Goal: Task Accomplishment & Management: Use online tool/utility

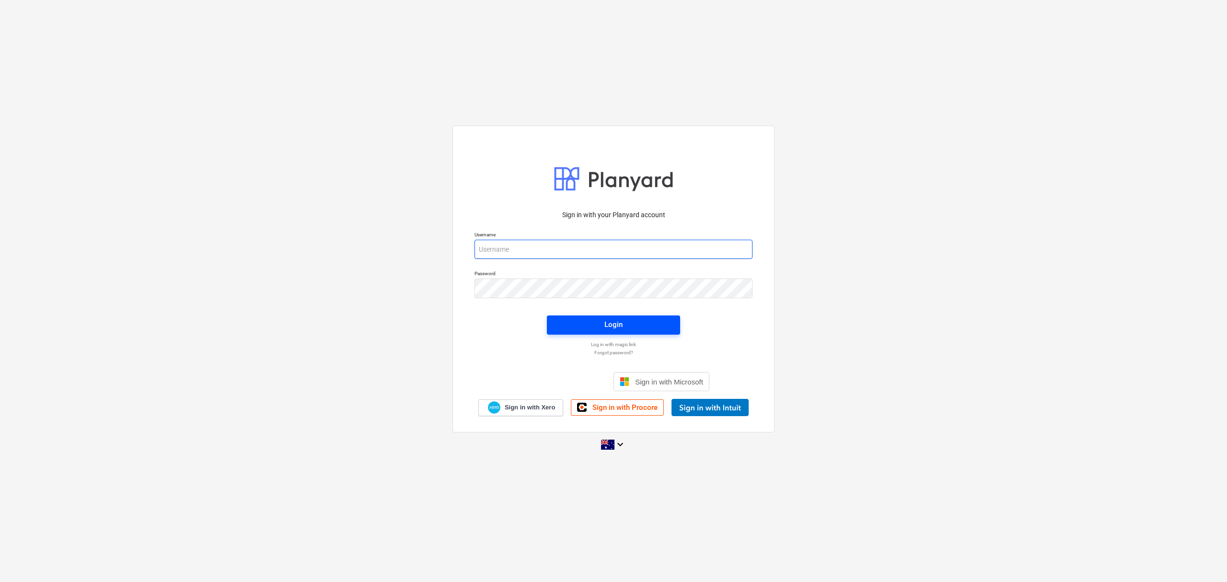
type input "[EMAIL_ADDRESS][DOMAIN_NAME]"
click at [569, 330] on span "Login" at bounding box center [613, 324] width 110 height 12
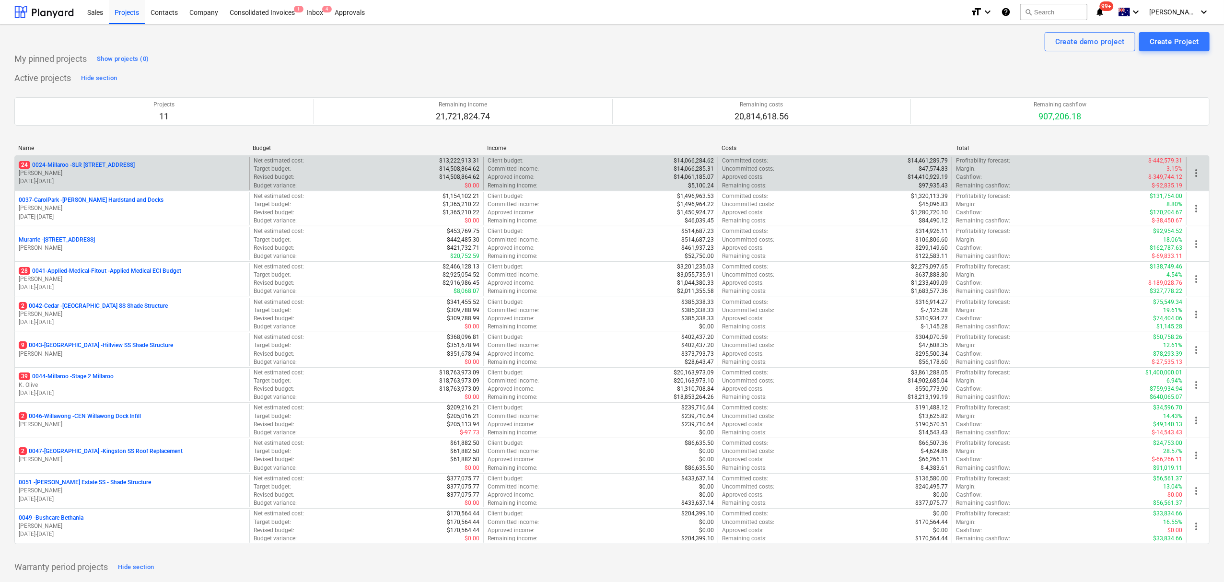
click at [62, 173] on p "[PERSON_NAME]" at bounding box center [132, 173] width 227 height 8
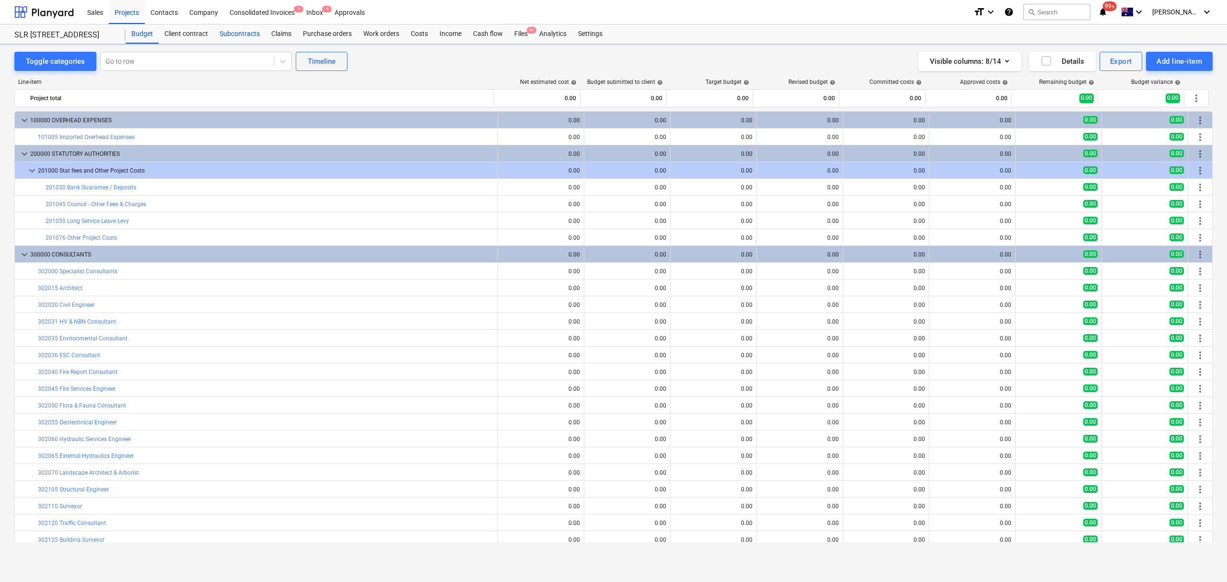
click at [248, 35] on div "Subcontracts" at bounding box center [240, 33] width 52 height 19
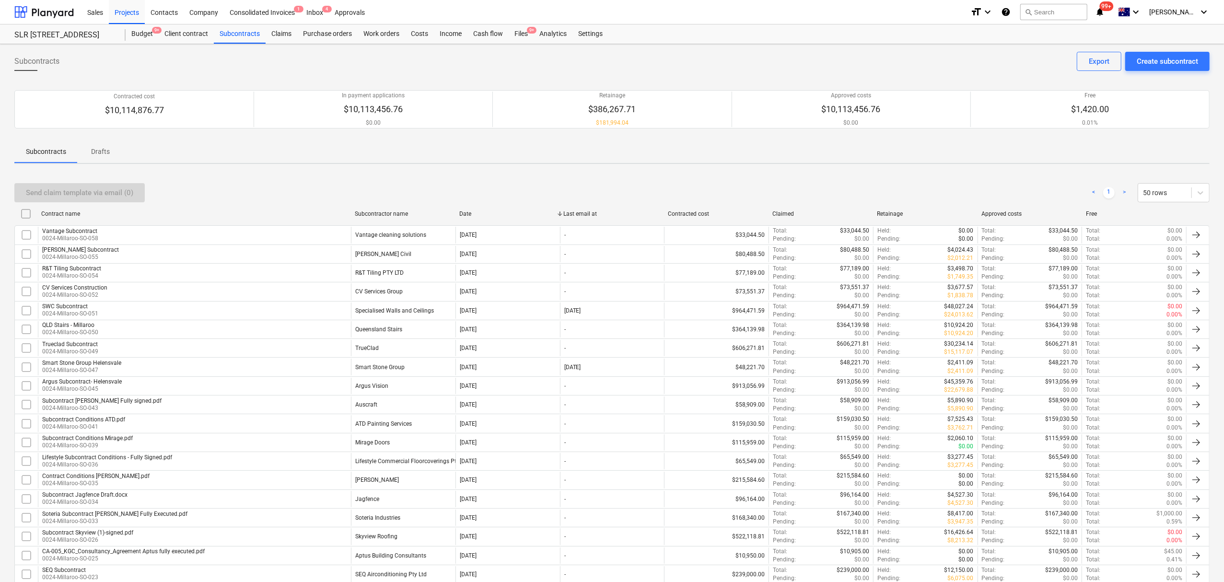
scroll to position [305, 0]
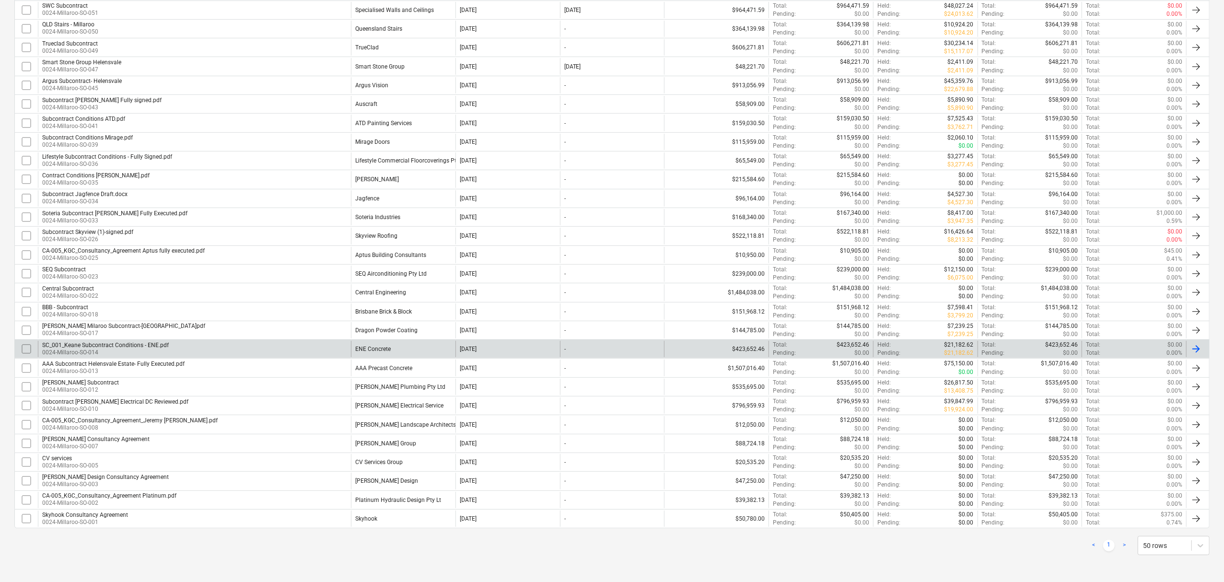
click at [140, 347] on div "SC_001_Keane Subcontract Conditions - ENE.pdf" at bounding box center [105, 345] width 127 height 7
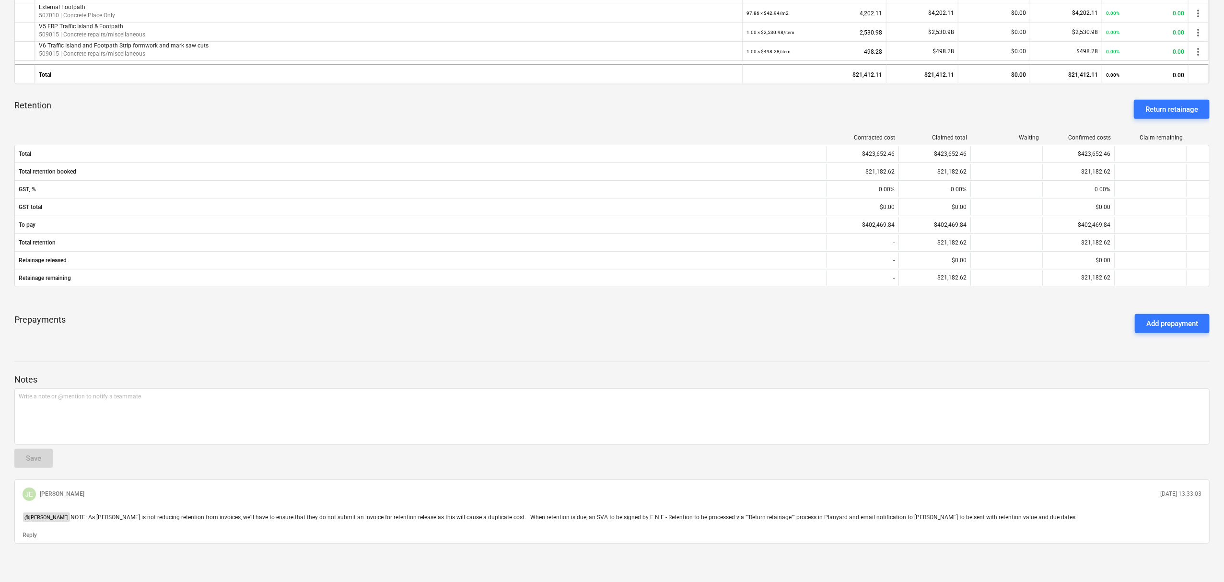
scroll to position [408, 0]
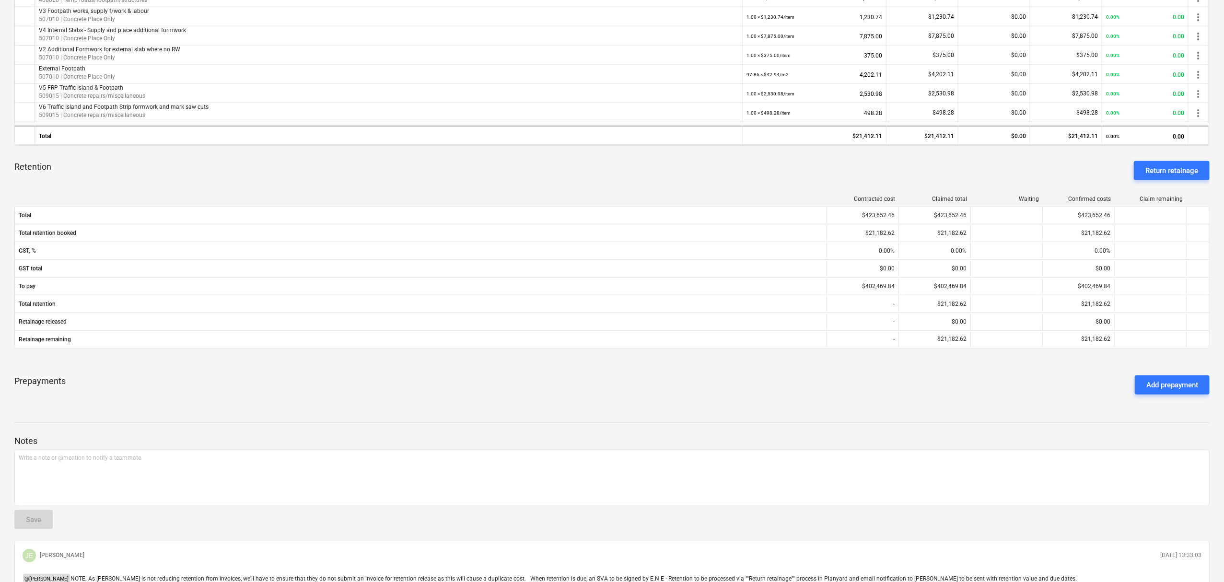
drag, startPoint x: 1178, startPoint y: 166, endPoint x: 1161, endPoint y: 177, distance: 20.1
click at [1178, 166] on div "Return retainage" at bounding box center [1171, 170] width 53 height 12
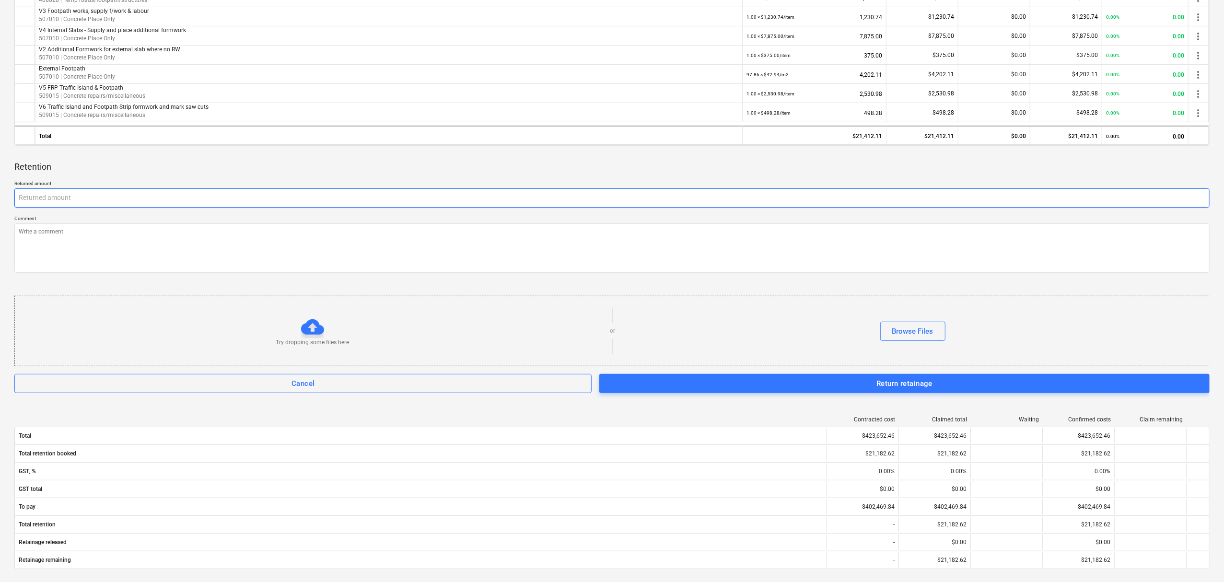
click at [144, 194] on input "text" at bounding box center [611, 197] width 1195 height 19
type textarea "x"
type input "1"
type textarea "x"
type input "10"
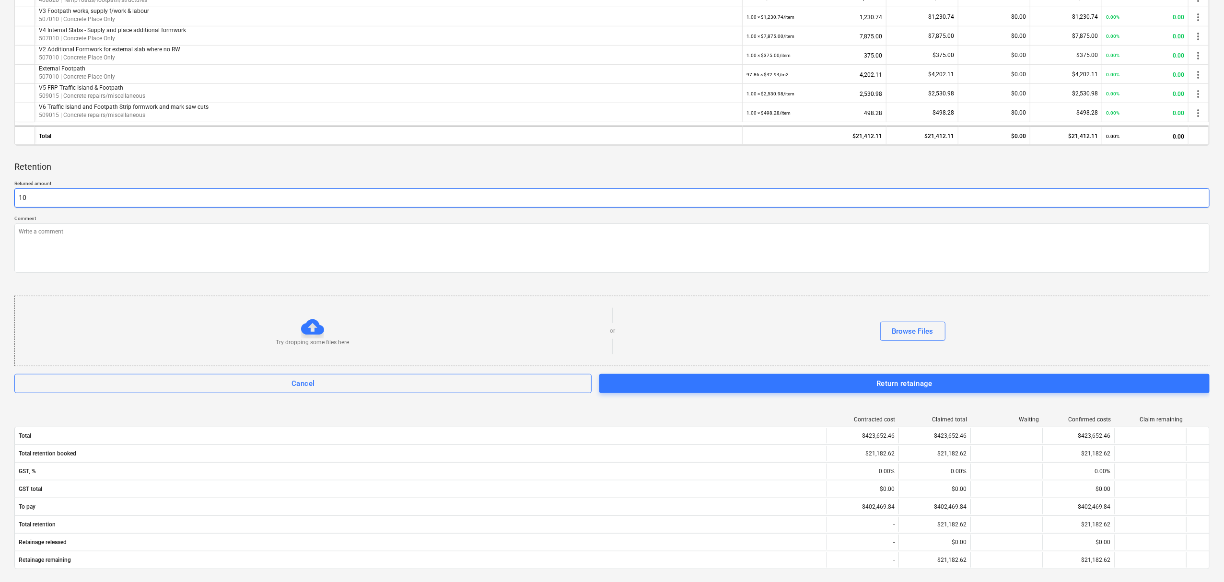
type textarea "x"
type input "105"
type textarea "x"
type input "1059"
type textarea "x"
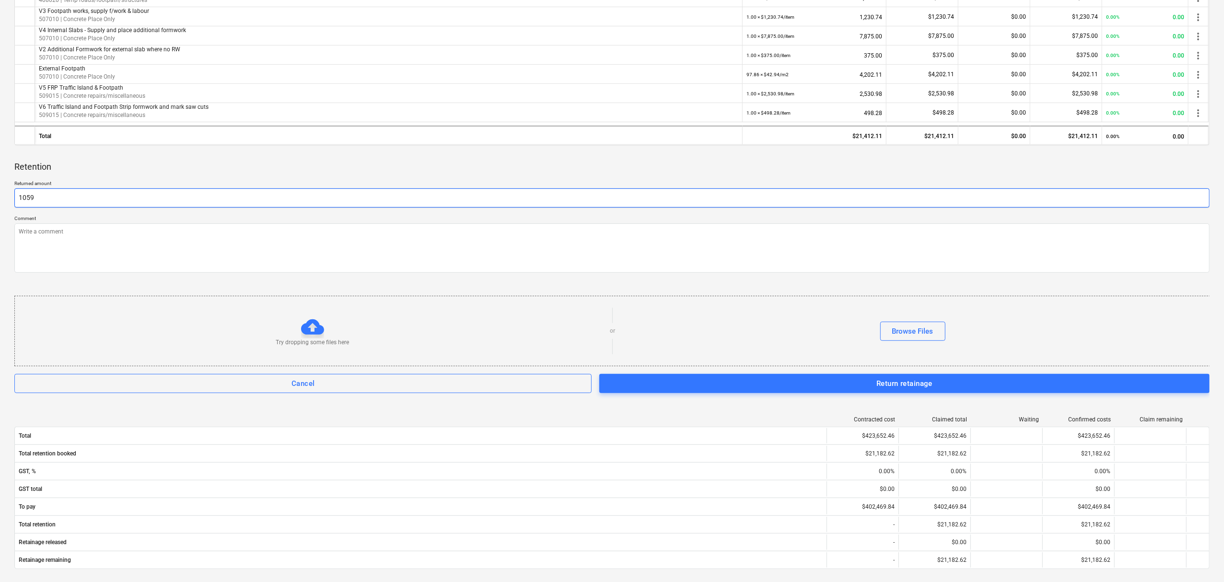
type input "10591"
type textarea "x"
type input "10591."
type textarea "x"
type input "10591.3"
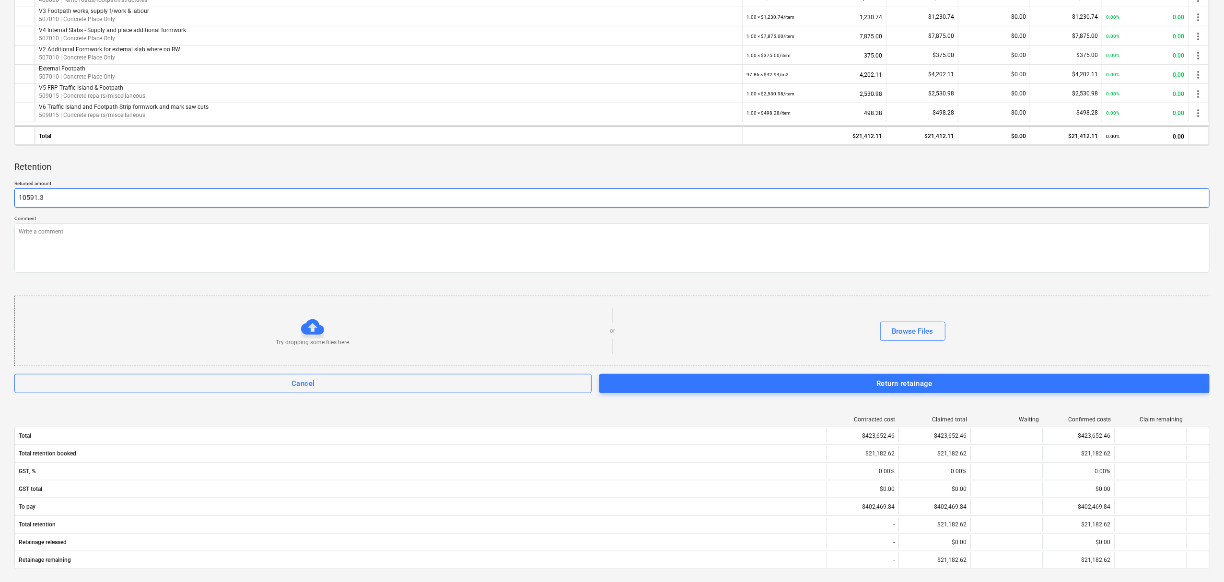
type textarea "x"
type input "10591.31"
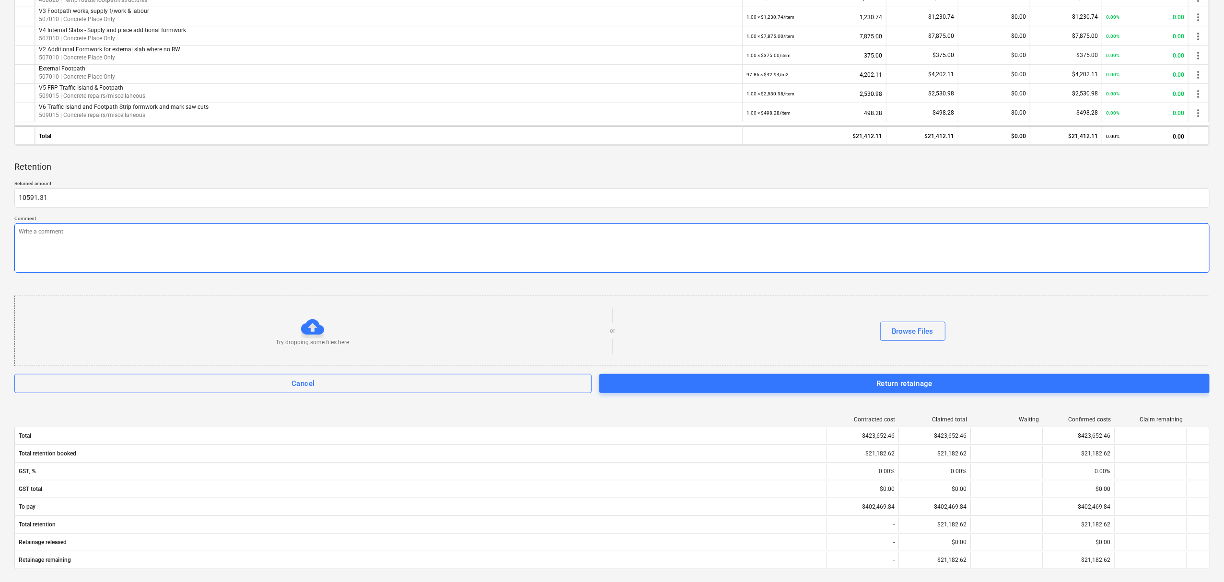
type textarea "x"
type input "10,591.31"
click at [92, 235] on textarea at bounding box center [611, 247] width 1195 height 49
type textarea "x"
type textarea "P"
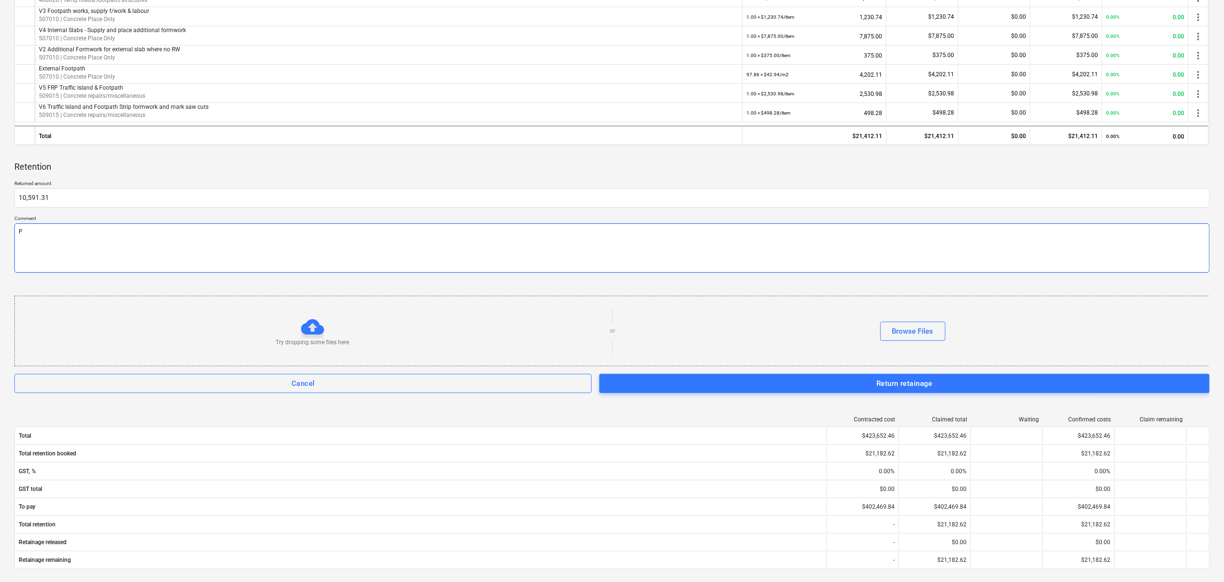
type textarea "x"
type textarea "PC"
type textarea "x"
type textarea "PC"
type textarea "x"
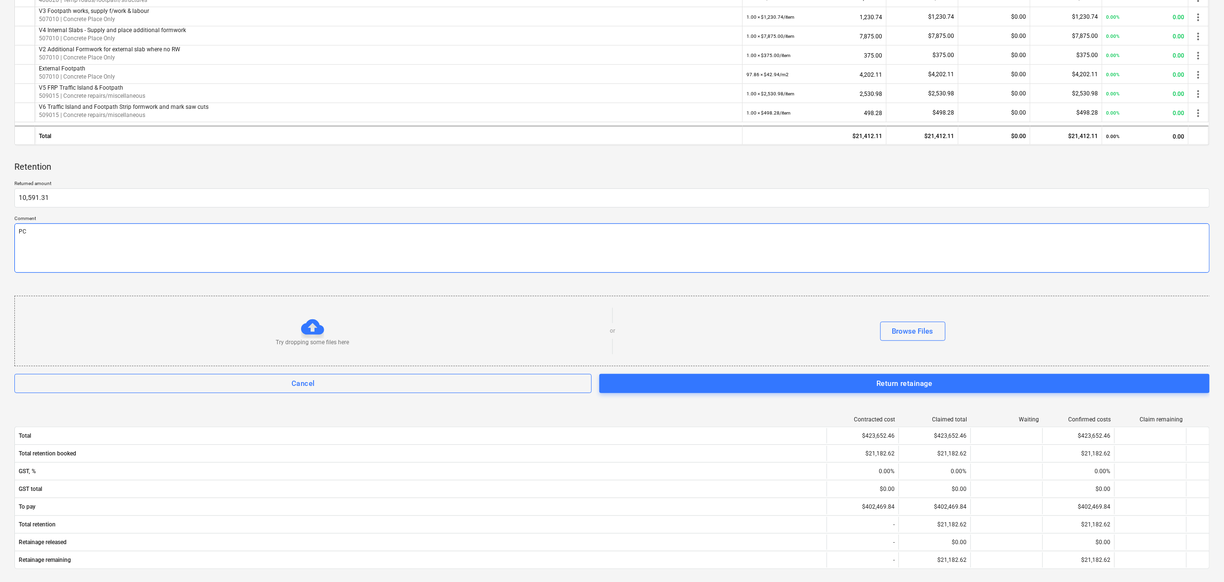
type textarea "PC C"
type textarea "x"
type textarea "PC"
type textarea "x"
type textarea "PC R"
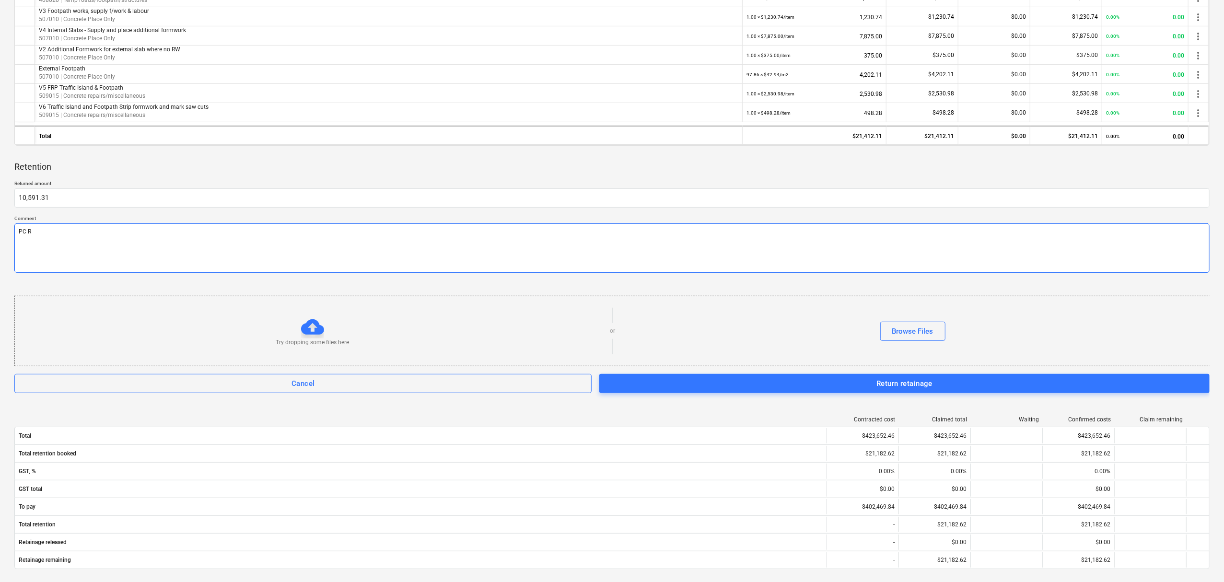
type textarea "x"
type textarea "PC Re"
type textarea "x"
type textarea "PC Ret"
type textarea "x"
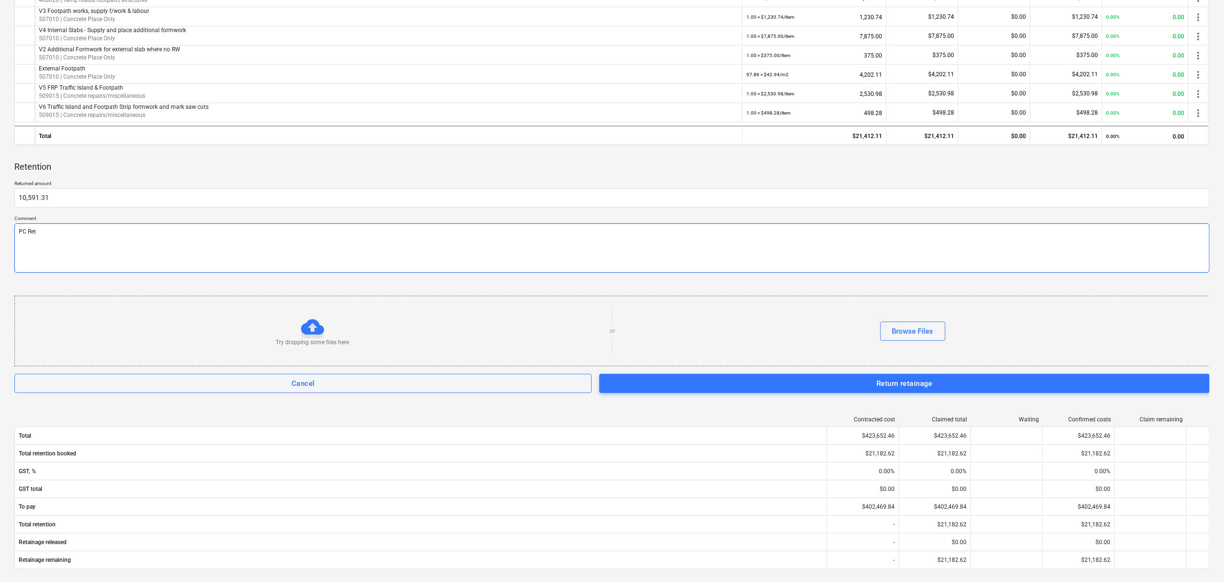
type textarea "PC Rete"
type textarea "x"
type textarea "PC Reten"
type textarea "x"
type textarea "PC Retent"
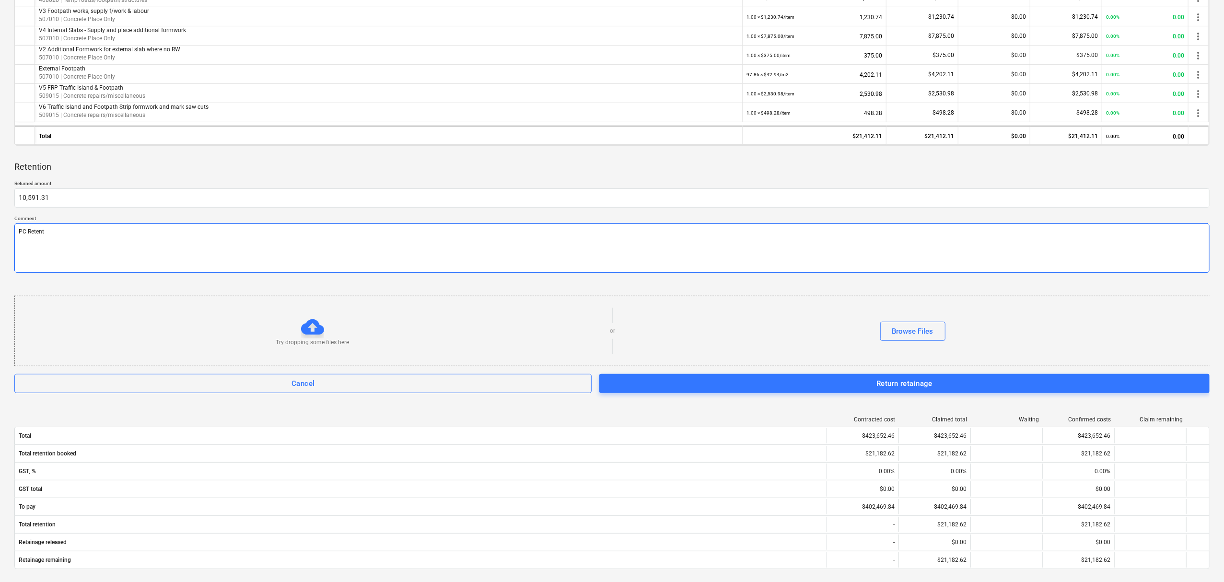
type textarea "x"
type textarea "PC Retenti"
type textarea "x"
type textarea "PC Retentio"
type textarea "x"
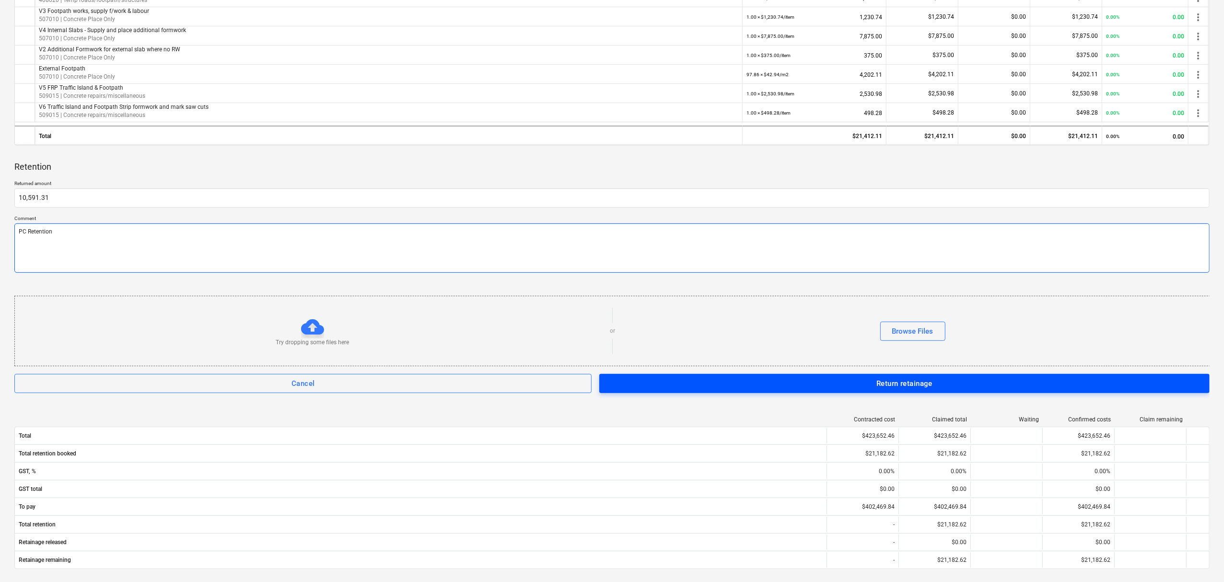
type textarea "PC Retention"
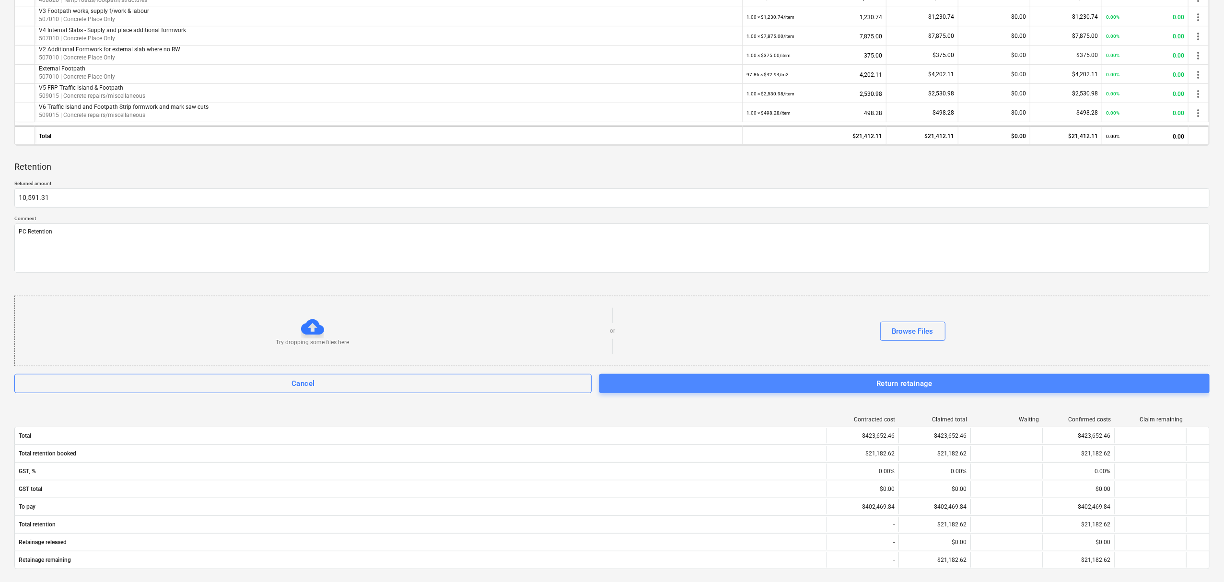
click at [782, 384] on span "Return retainage" at bounding box center [904, 383] width 589 height 12
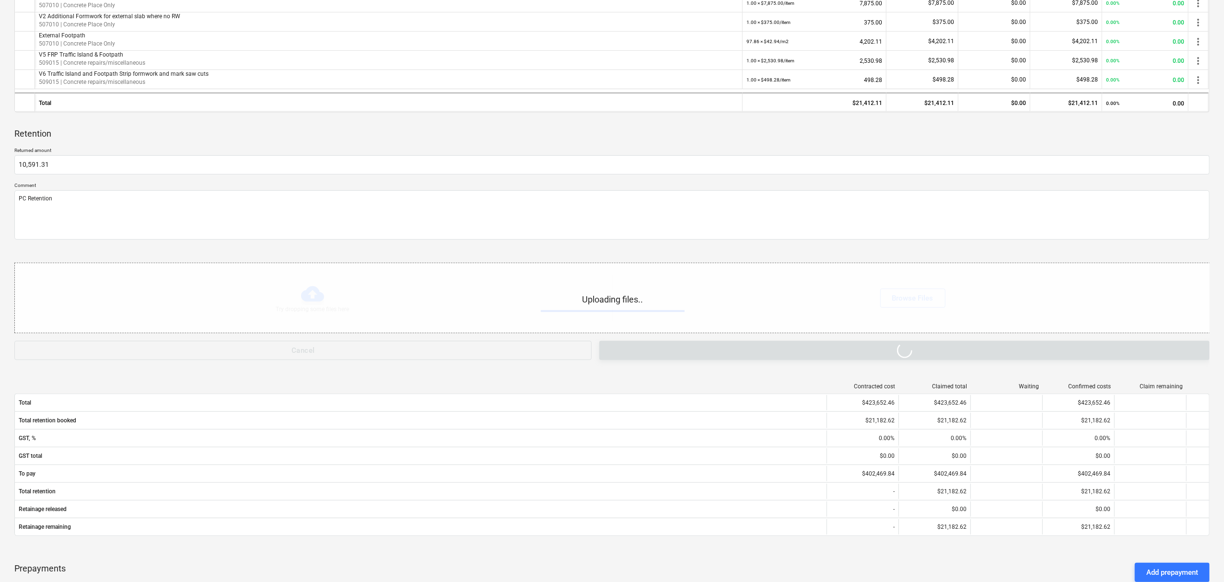
type textarea "x"
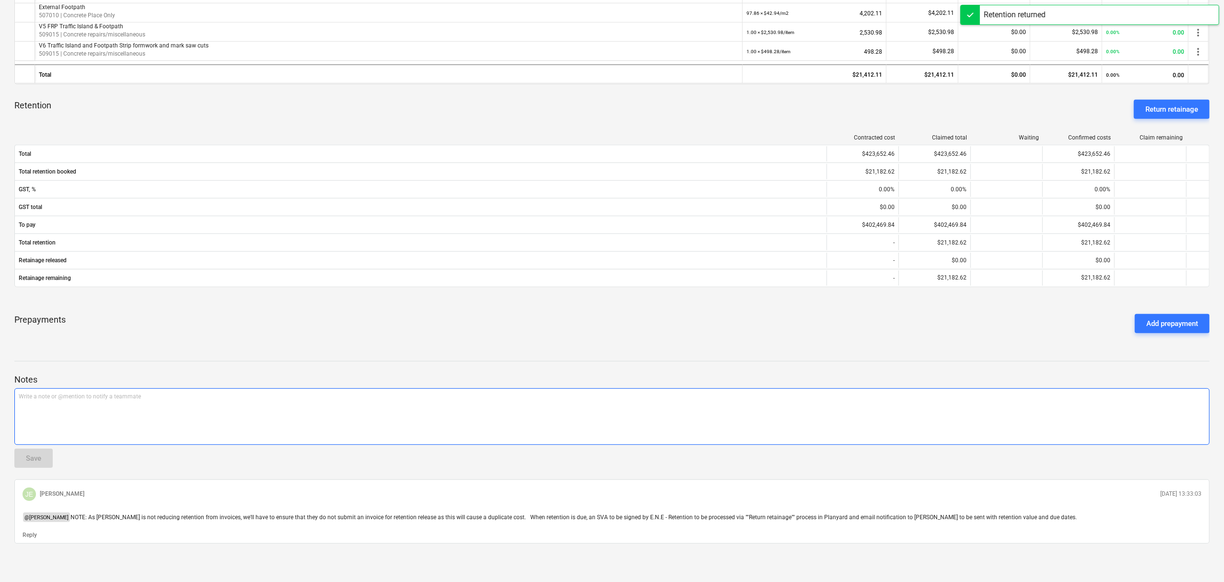
scroll to position [480, 0]
